Goal: Find specific page/section: Find specific page/section

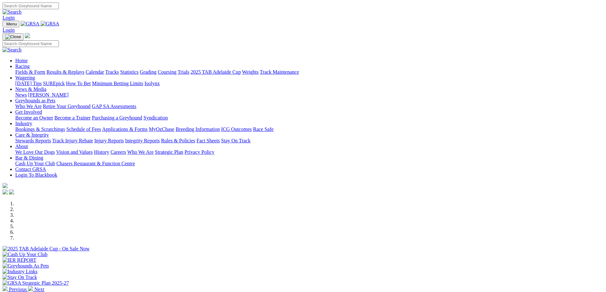
scroll to position [236, 0]
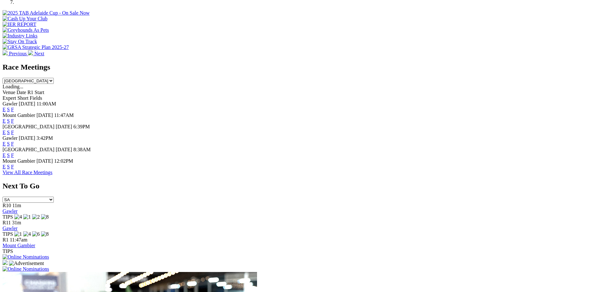
click at [6, 153] on link "E" at bounding box center [4, 155] width 3 height 5
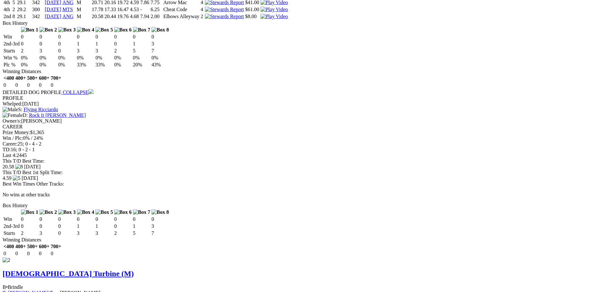
scroll to position [567, 0]
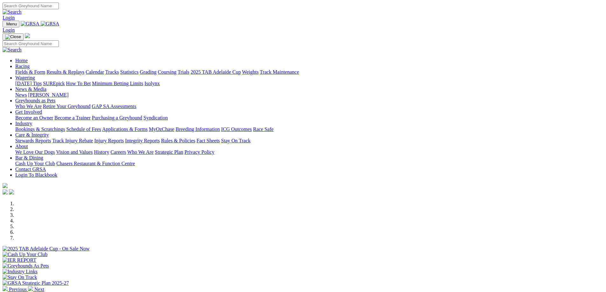
scroll to position [236, 0]
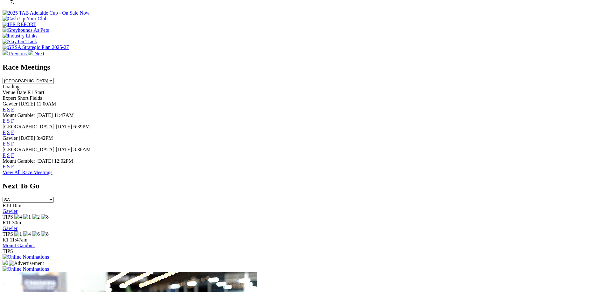
click at [6, 130] on link "E" at bounding box center [4, 132] width 3 height 5
